Goal: Find specific page/section: Find specific page/section

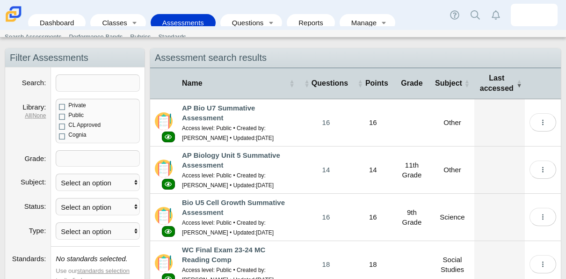
scroll to position [41, 0]
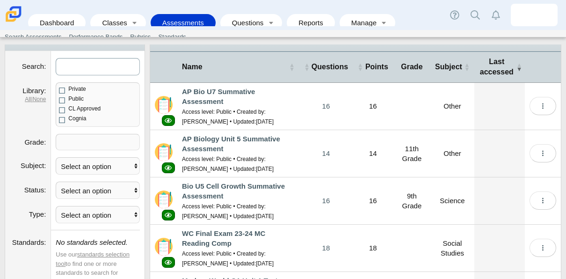
click at [119, 66] on input "Search" at bounding box center [98, 66] width 84 height 17
click at [117, 14] on link "Classes" at bounding box center [111, 22] width 33 height 17
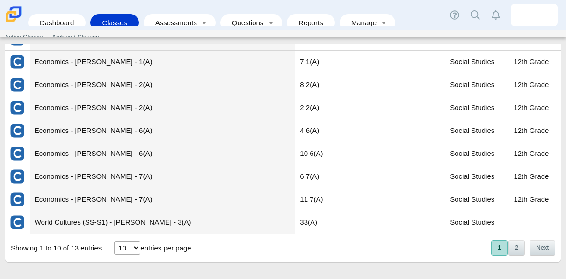
scroll to position [104, 0]
click at [511, 250] on button "2" at bounding box center [517, 248] width 16 height 15
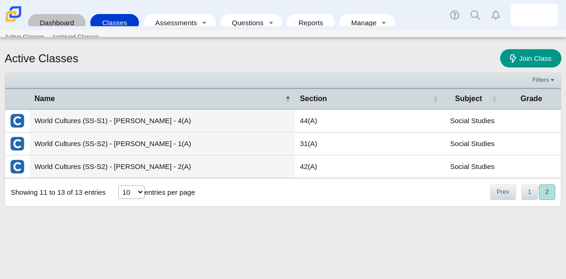
click at [62, 14] on link "Dashboard" at bounding box center [57, 22] width 48 height 17
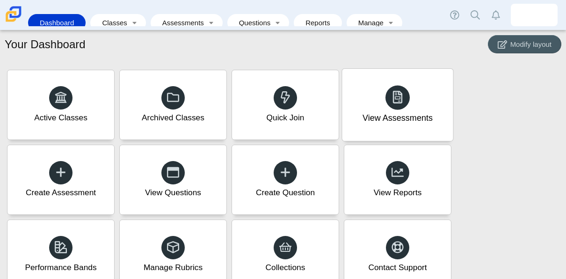
click at [409, 107] on div "View Assessments" at bounding box center [397, 105] width 111 height 72
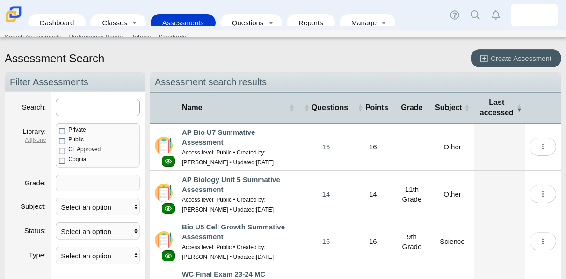
click at [81, 99] on input "Search" at bounding box center [98, 107] width 84 height 17
type input "geometry"
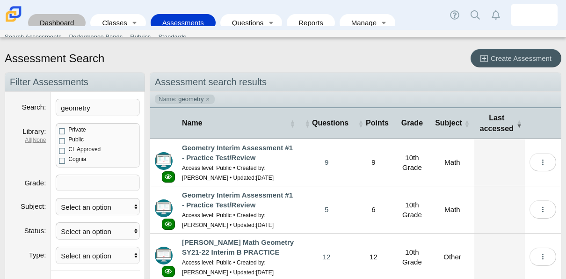
click at [54, 23] on link "Dashboard" at bounding box center [57, 22] width 48 height 17
